Goal: Information Seeking & Learning: Learn about a topic

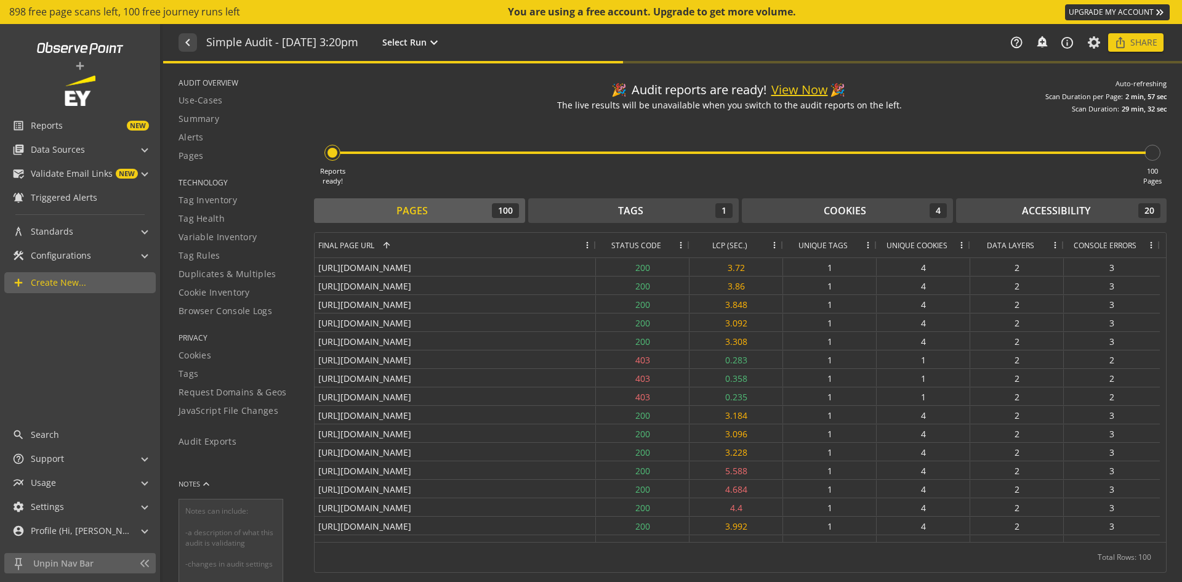
click at [72, 122] on span "NEW" at bounding box center [106, 126] width 86 height 10
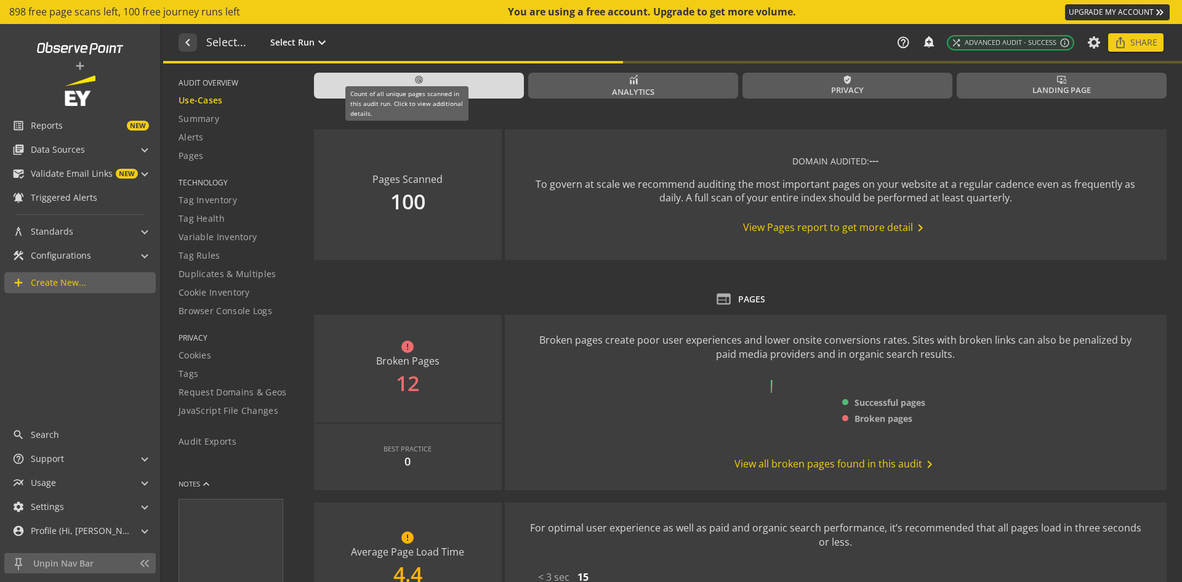
type textarea "Notes can include: -a description of what this audit is validating -changes in …"
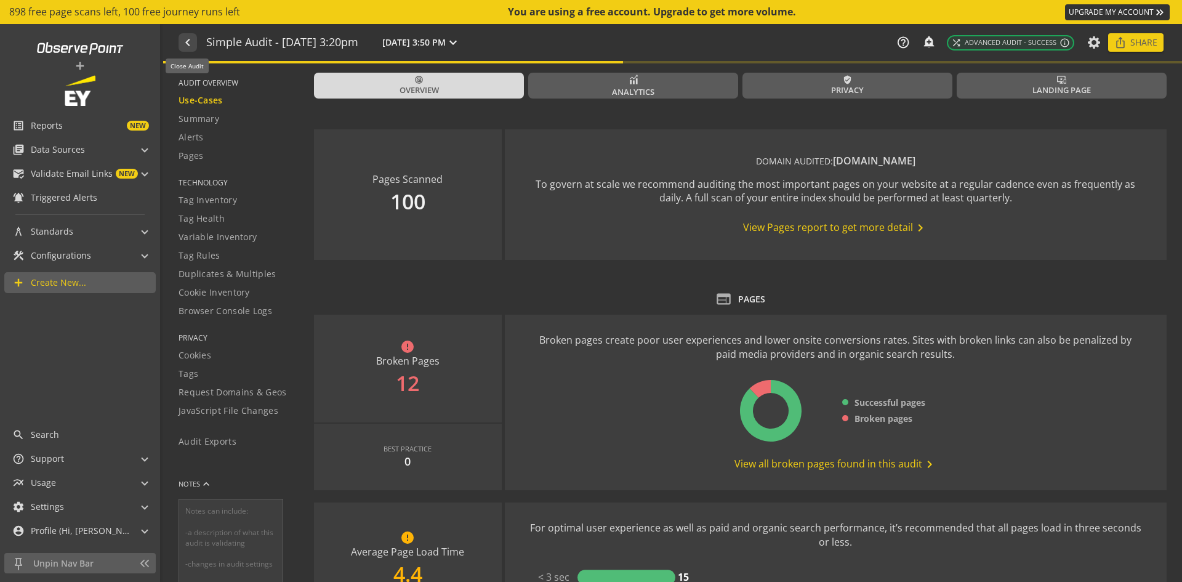
click at [189, 46] on mat-icon "navigate_before" at bounding box center [186, 42] width 13 height 15
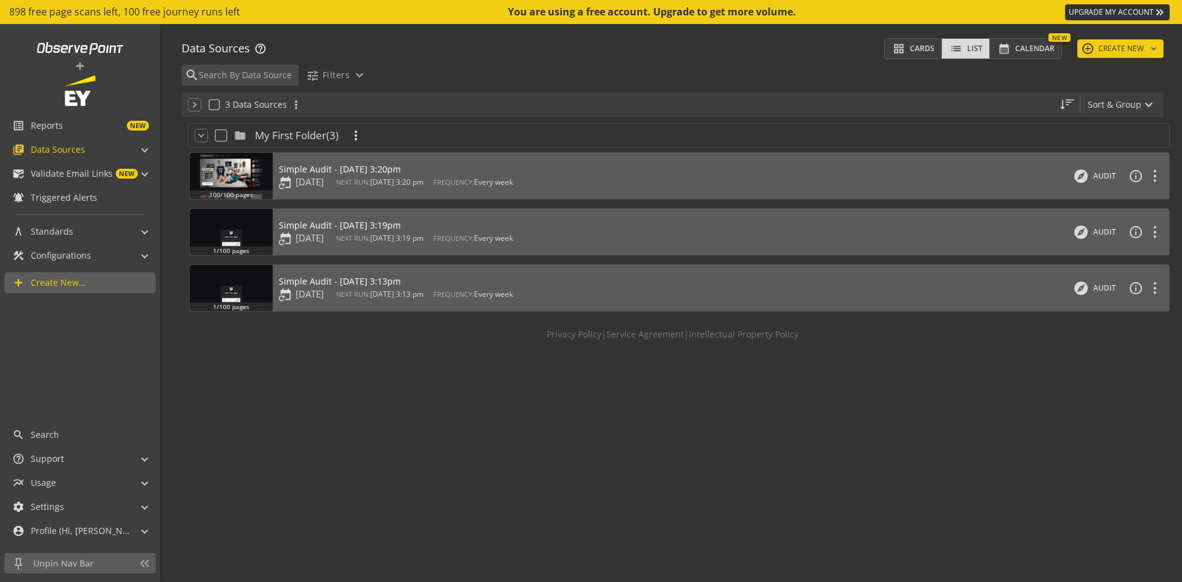
click at [375, 171] on div "Simple Audit - [DATE] 3:20pm" at bounding box center [340, 169] width 122 height 12
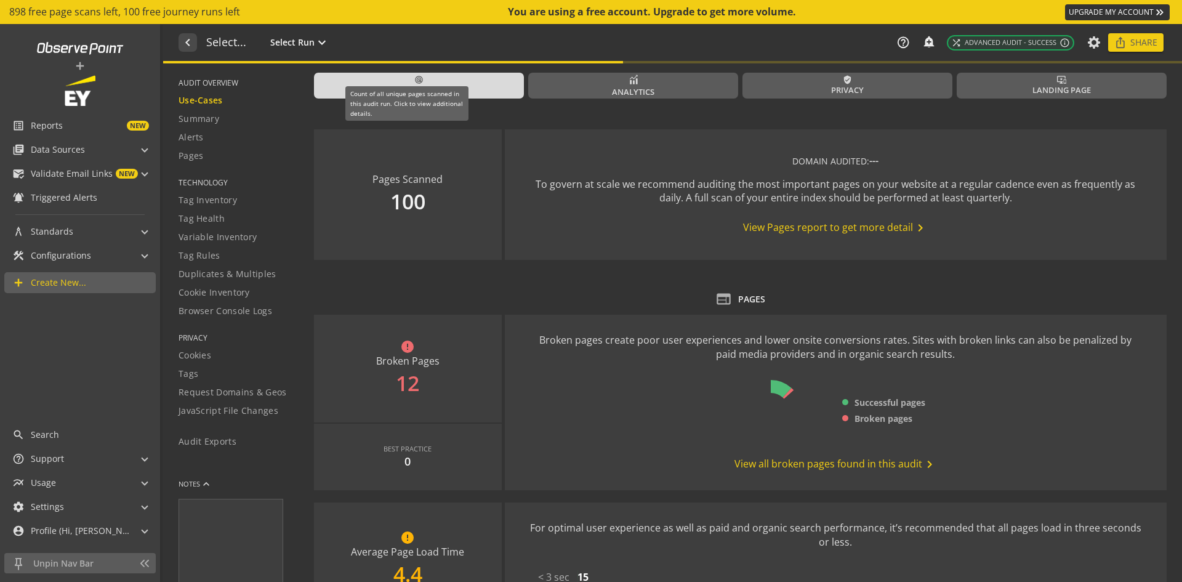
type textarea "Notes can include: -a description of what this audit is validating -changes in …"
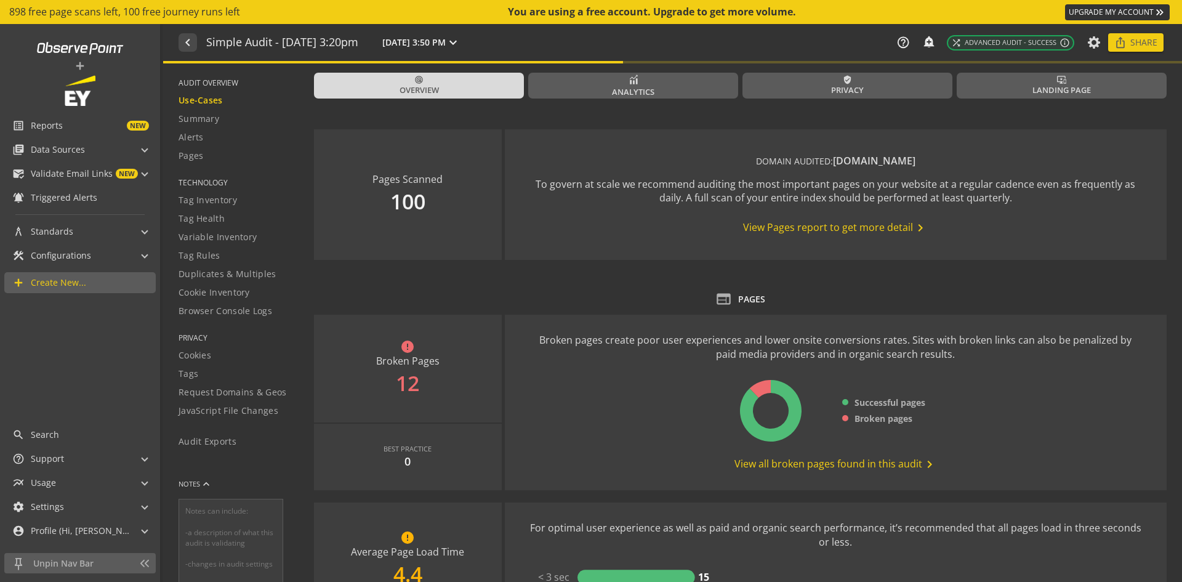
click at [214, 117] on span "Summary" at bounding box center [199, 119] width 41 height 12
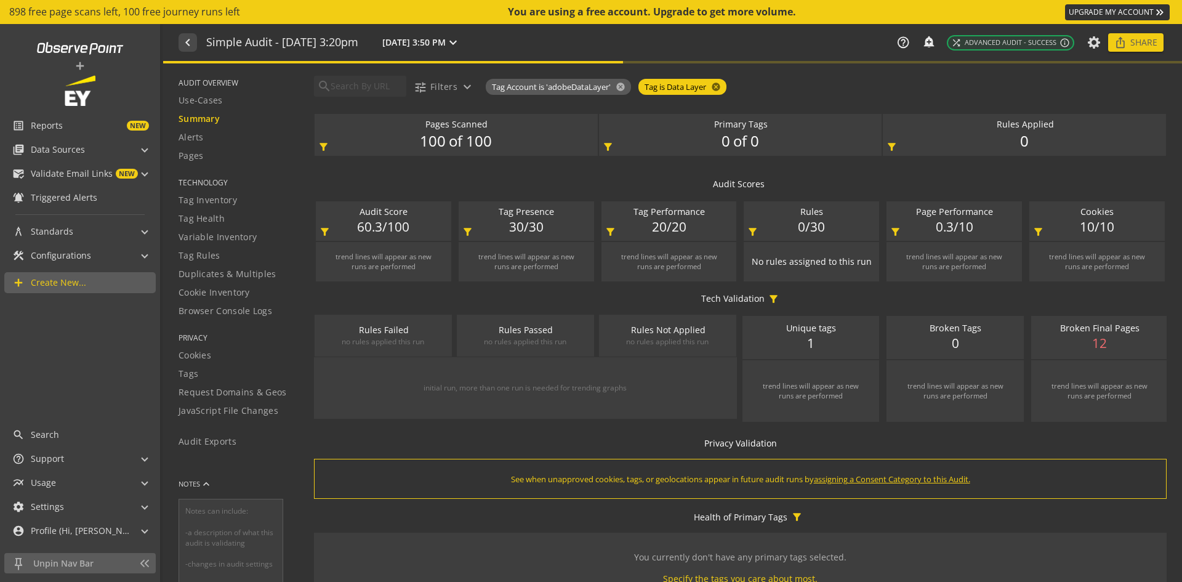
click at [214, 141] on div "Alerts" at bounding box center [239, 137] width 120 height 12
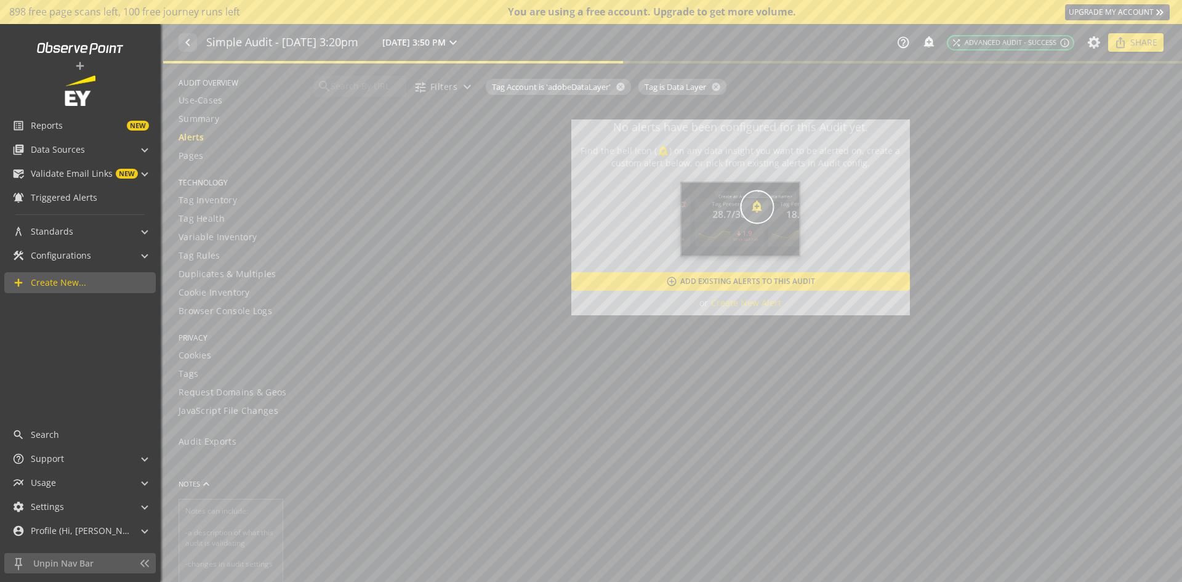
click at [206, 155] on div "Pages" at bounding box center [239, 156] width 120 height 12
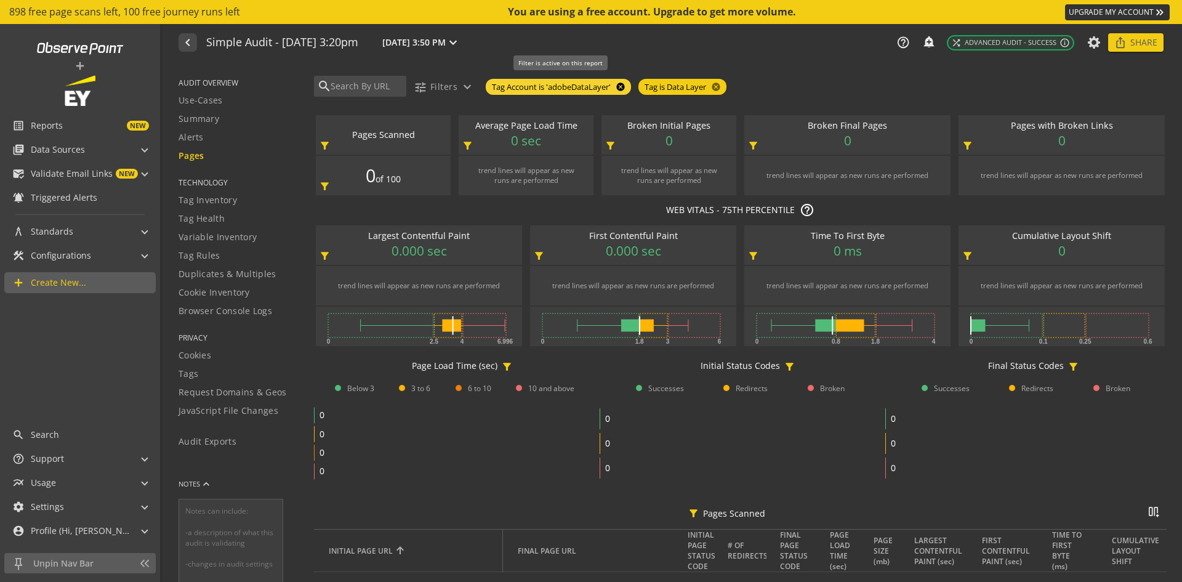
click at [621, 86] on mat-icon "cancel" at bounding box center [619, 87] width 17 height 10
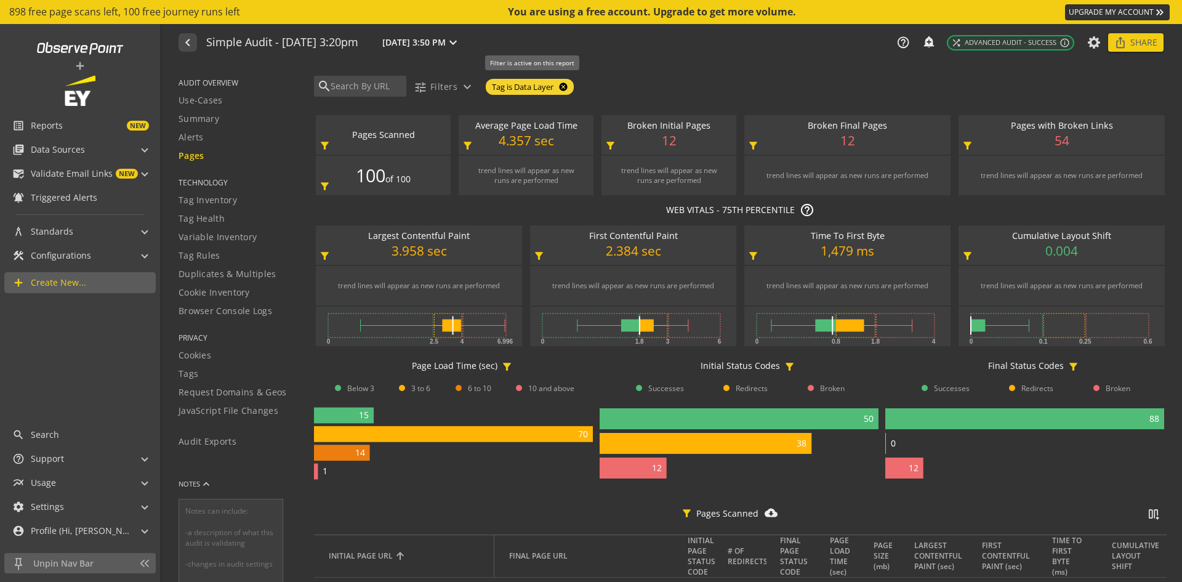
click at [565, 83] on mat-icon "cancel" at bounding box center [562, 87] width 17 height 10
click at [228, 198] on span "Tag Inventory" at bounding box center [208, 200] width 58 height 12
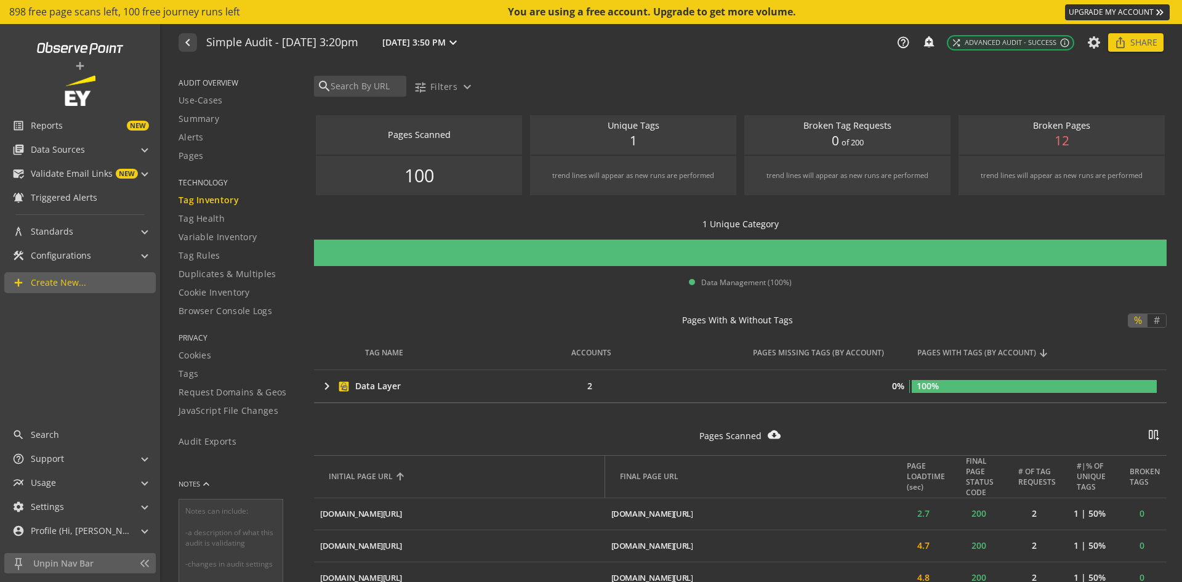
click at [322, 383] on mat-icon "keyboard_arrow_right" at bounding box center [327, 386] width 15 height 15
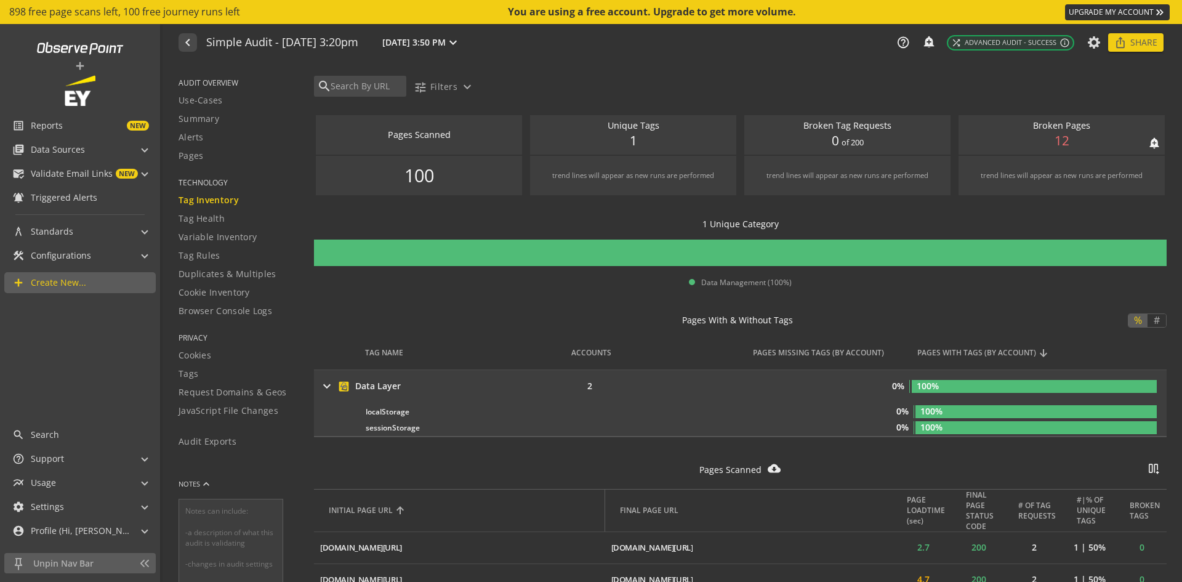
drag, startPoint x: 1160, startPoint y: 121, endPoint x: 1160, endPoint y: 136, distance: 14.8
click at [1160, 136] on split-card "Broken Pages notifications_none add_alert 12 trend lines will appear as new run…" at bounding box center [1062, 155] width 210 height 84
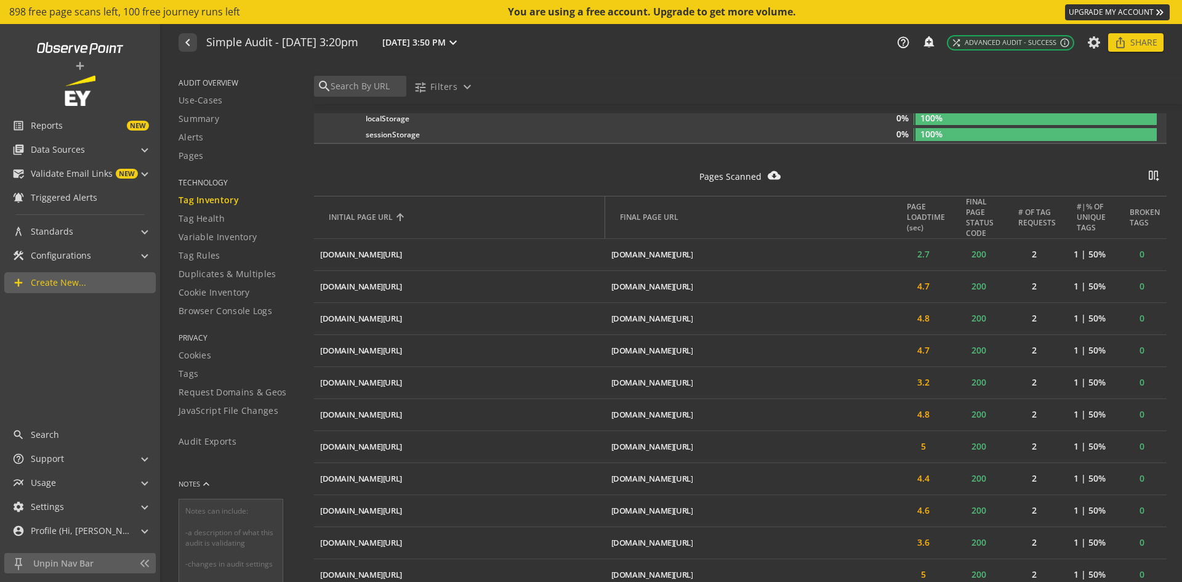
scroll to position [298, 0]
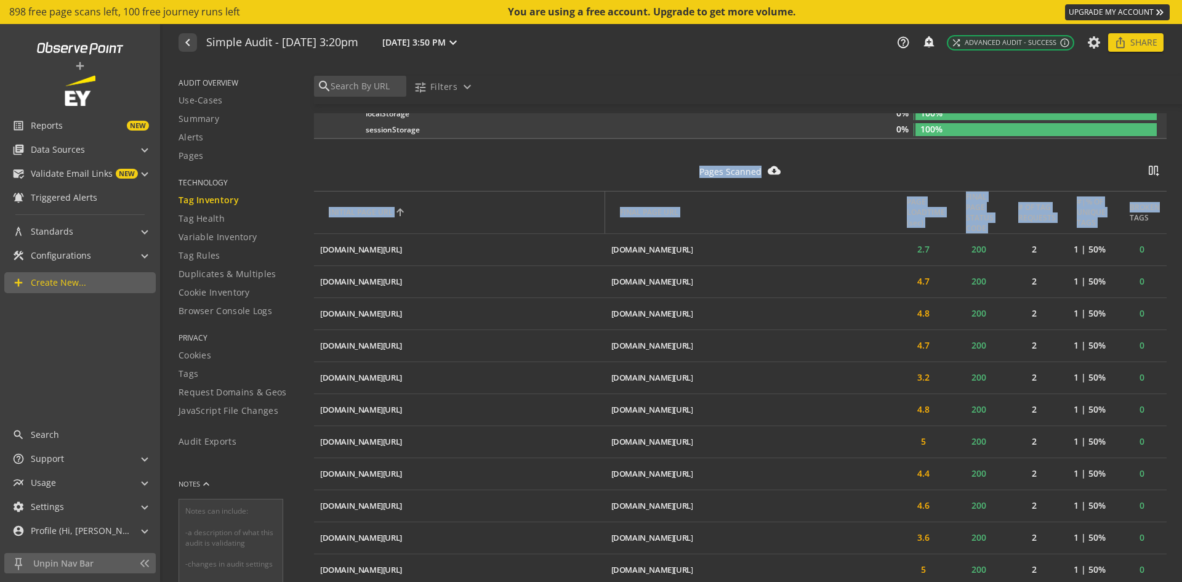
drag, startPoint x: 1167, startPoint y: 175, endPoint x: 1160, endPoint y: 198, distance: 24.5
click at [1160, 198] on div "search tune Filters expand_more Pages Scanned notifications_none add_alert 100 …" at bounding box center [748, 326] width 868 height 526
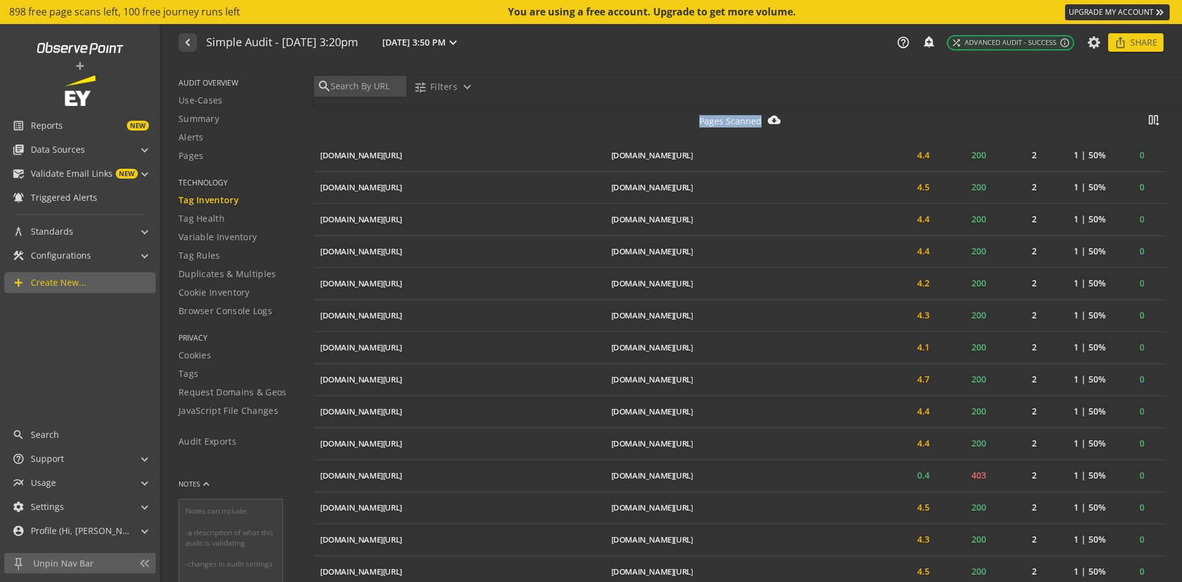
scroll to position [0, 0]
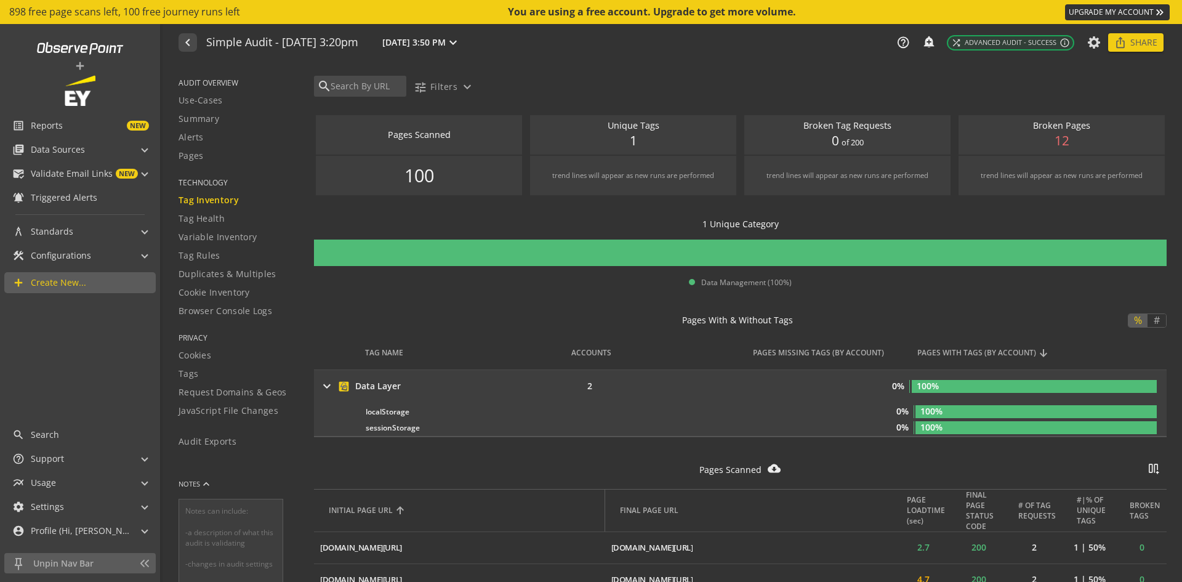
click at [381, 413] on div "localStorage more_vert" at bounding box center [514, 412] width 297 height 14
click at [382, 432] on div "sessionStorage more_vert" at bounding box center [514, 428] width 297 height 14
click at [195, 218] on span "Tag Health" at bounding box center [202, 218] width 46 height 12
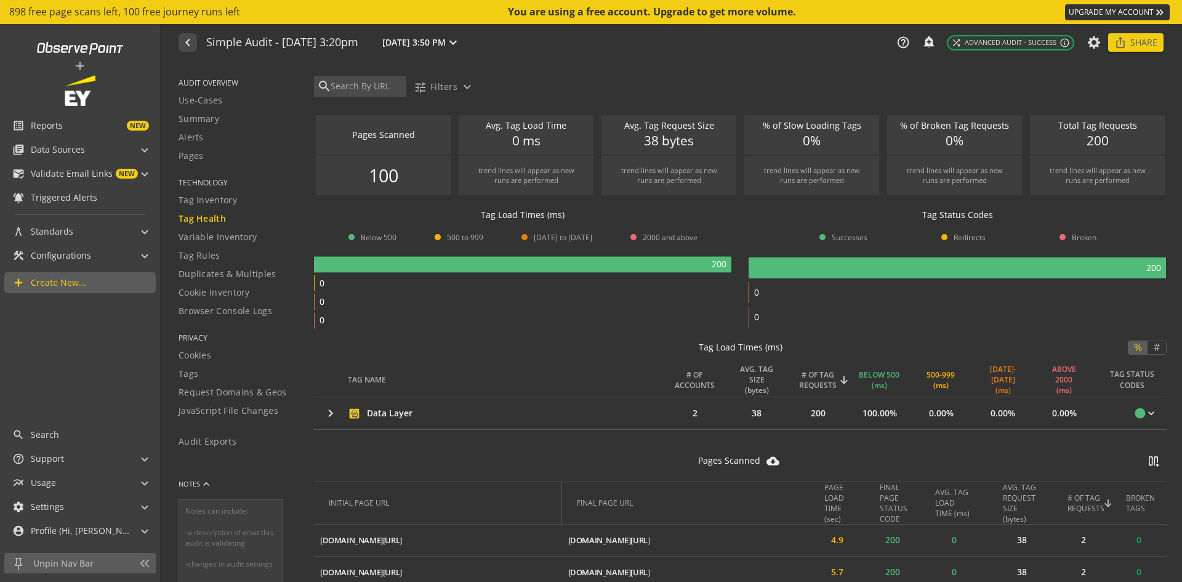
click at [332, 414] on mat-icon "keyboard_arrow_right" at bounding box center [330, 413] width 15 height 15
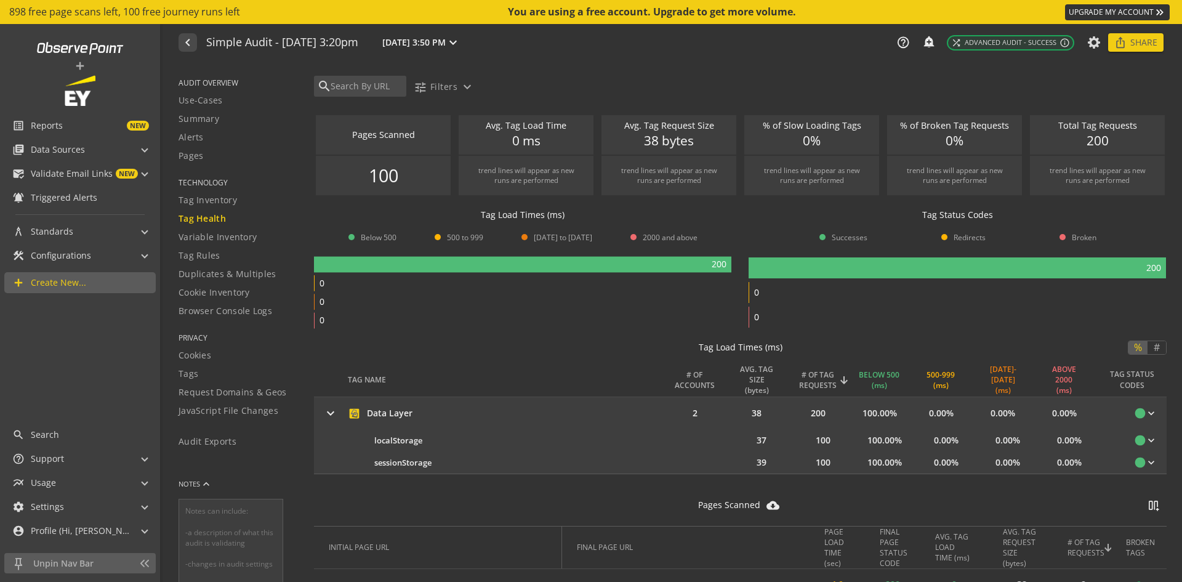
click at [216, 236] on span "Variable Inventory" at bounding box center [218, 237] width 78 height 12
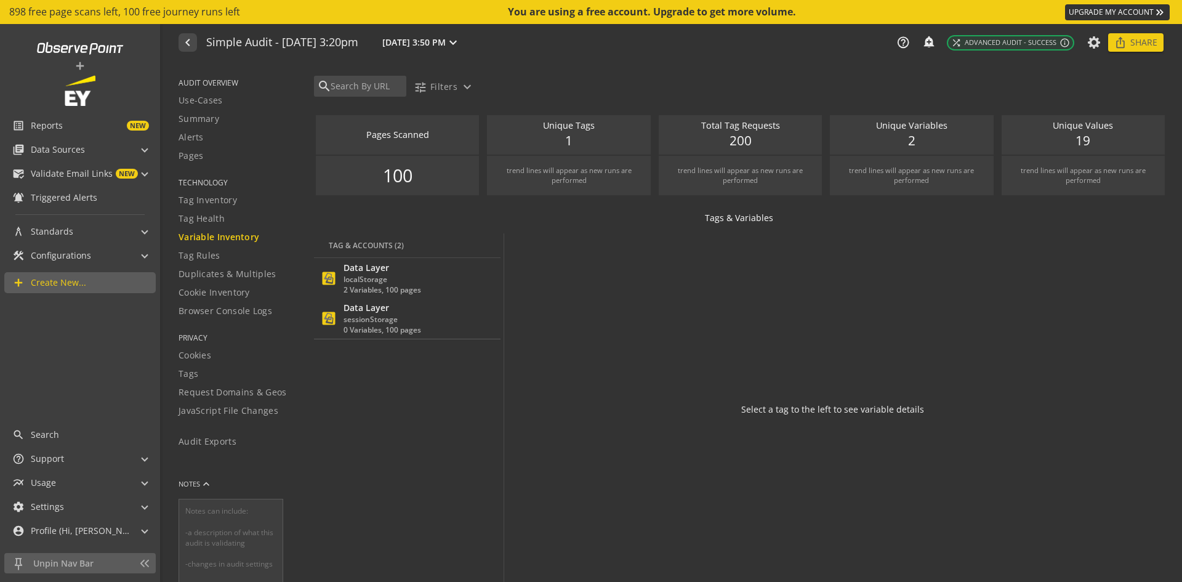
click at [406, 280] on div "localStorage" at bounding box center [383, 279] width 78 height 10
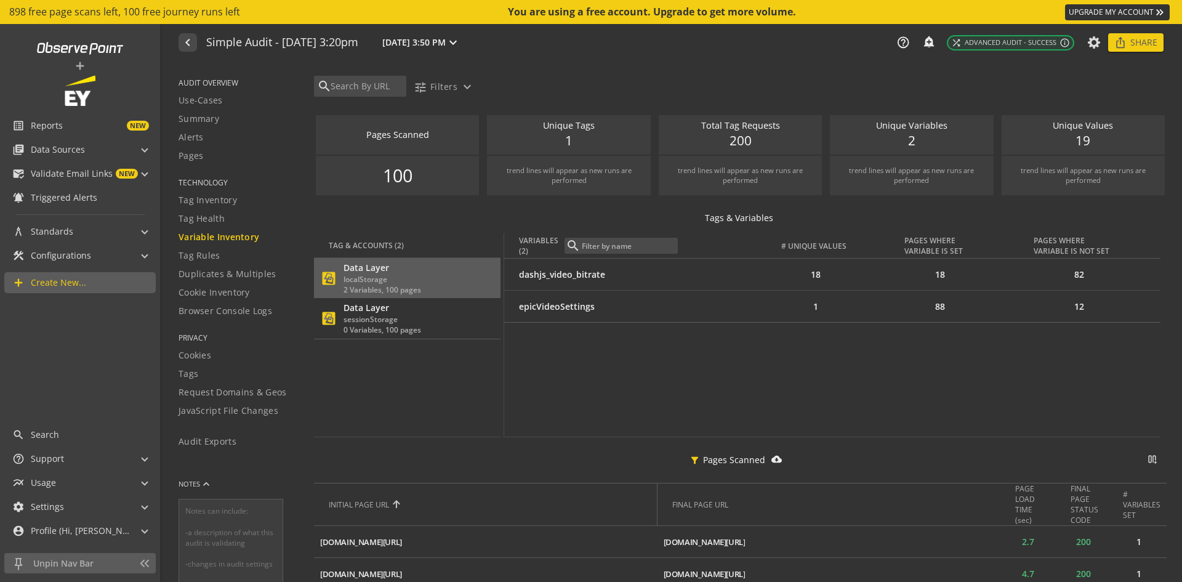
click at [387, 317] on div "sessionStorage" at bounding box center [383, 319] width 78 height 10
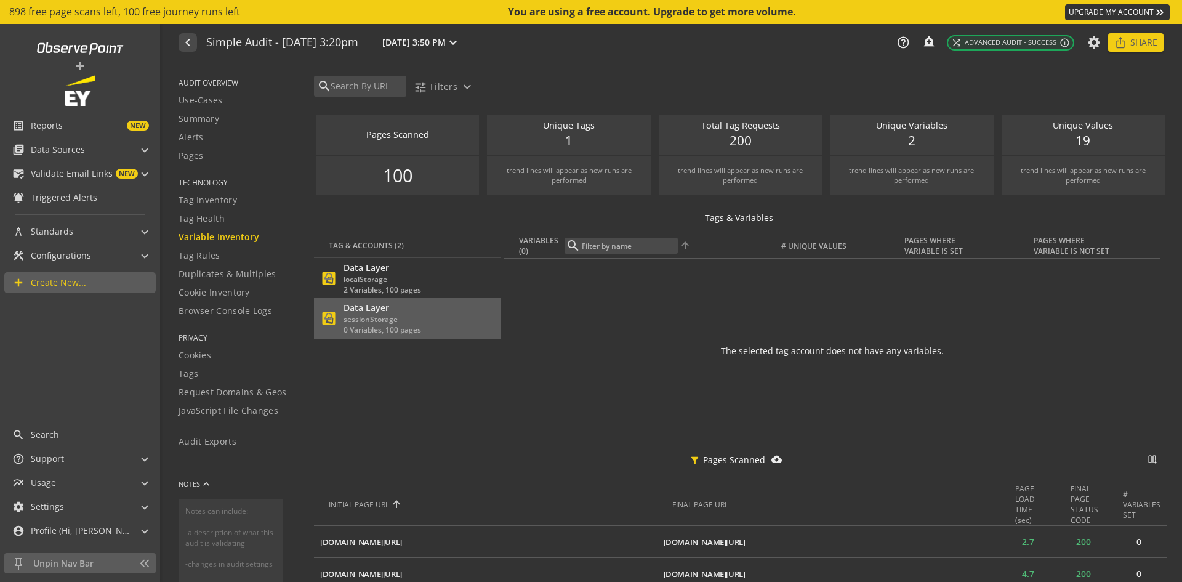
click at [391, 308] on div "Data Layer" at bounding box center [383, 308] width 78 height 12
